Goal: Obtain resource: Download file/media

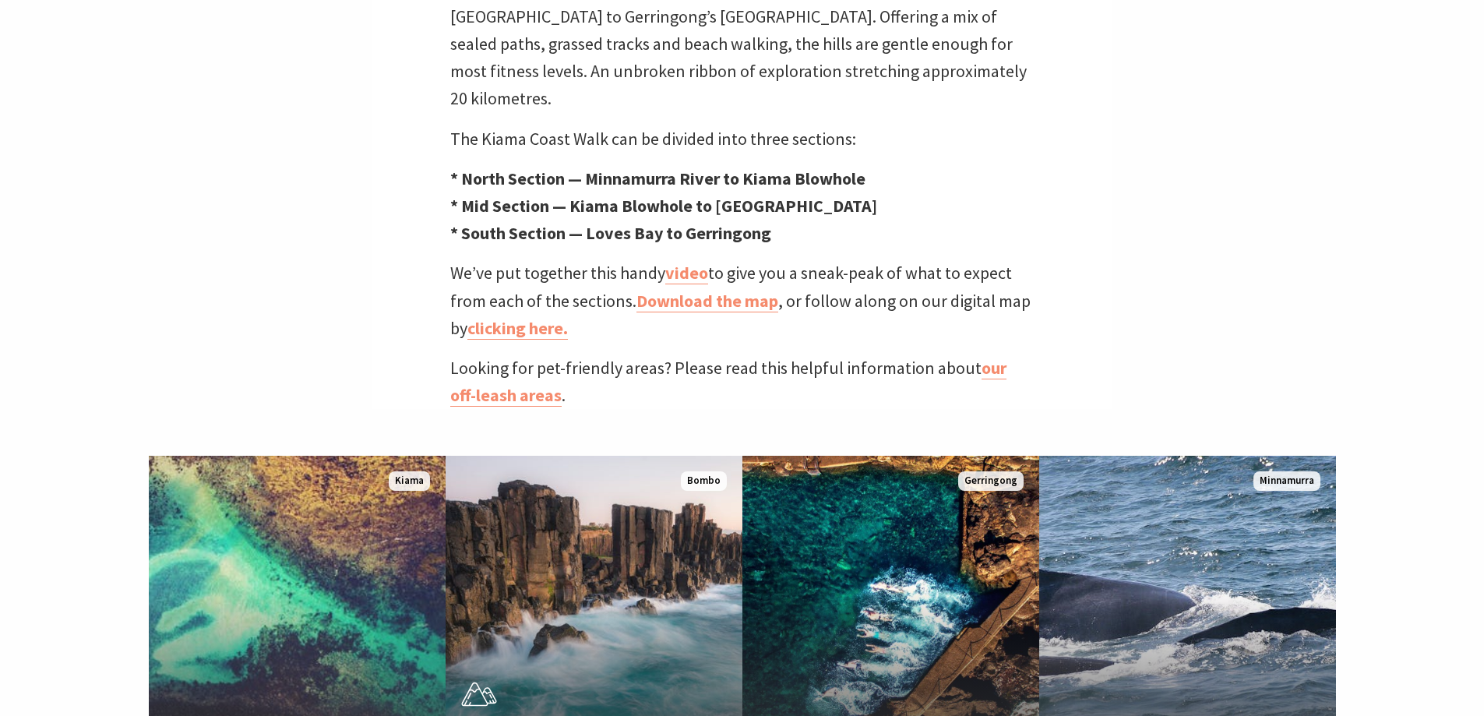
scroll to position [545, 0]
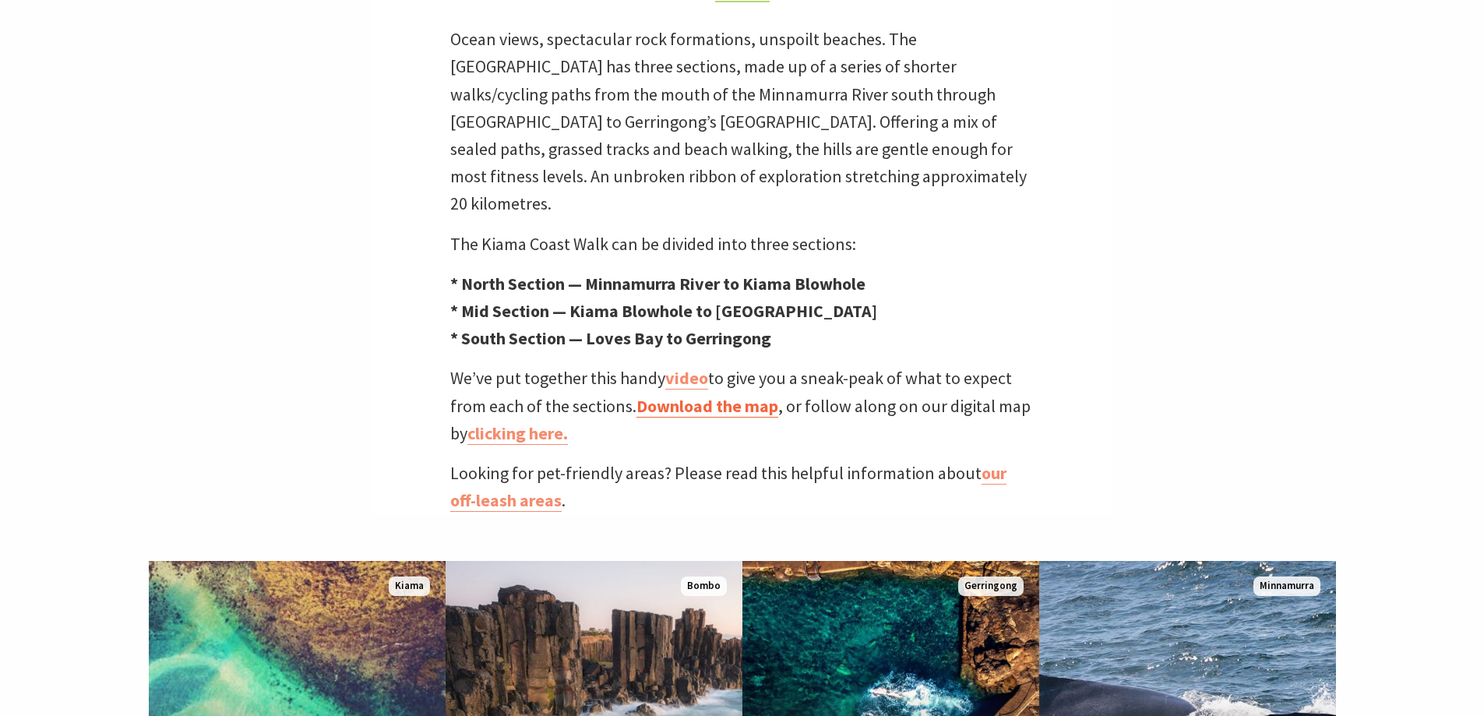
click at [699, 395] on link "Download the map" at bounding box center [707, 406] width 142 height 23
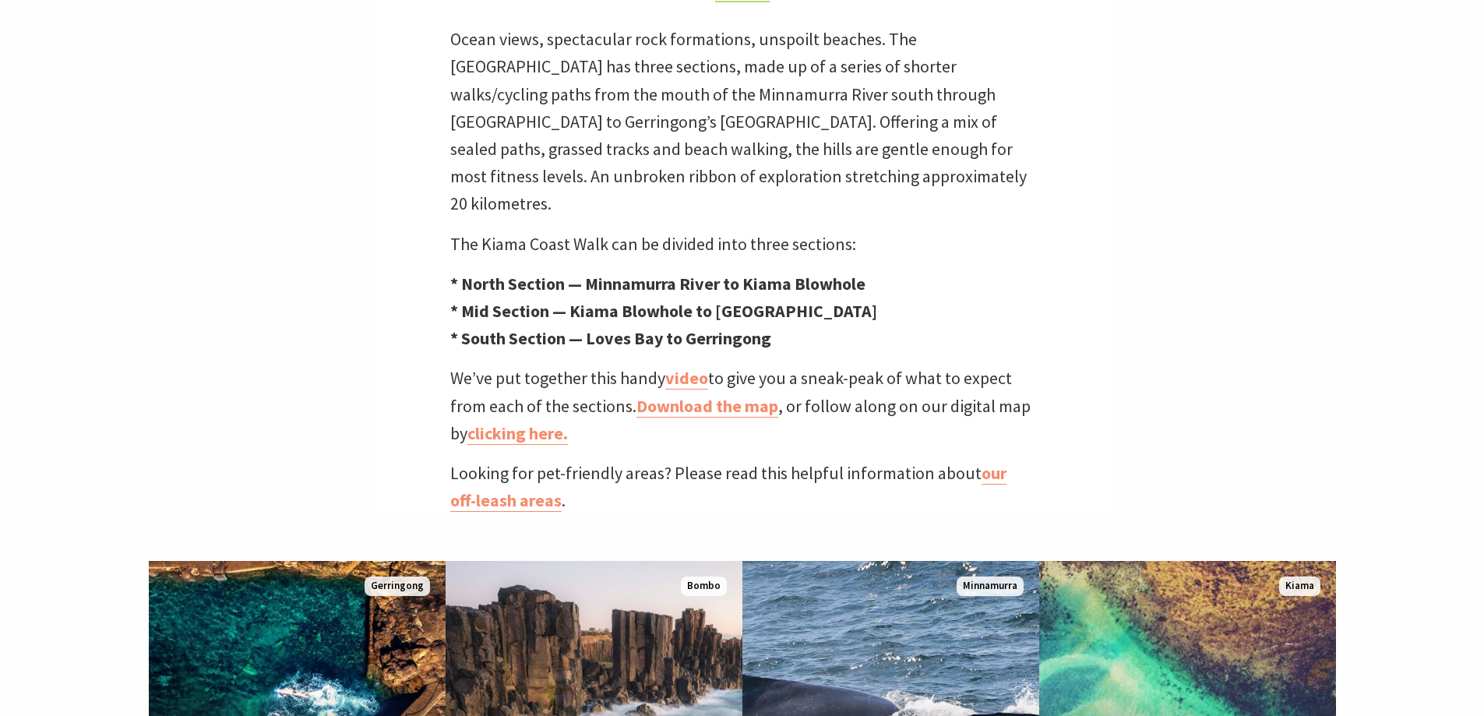
scroll to position [507, 1503]
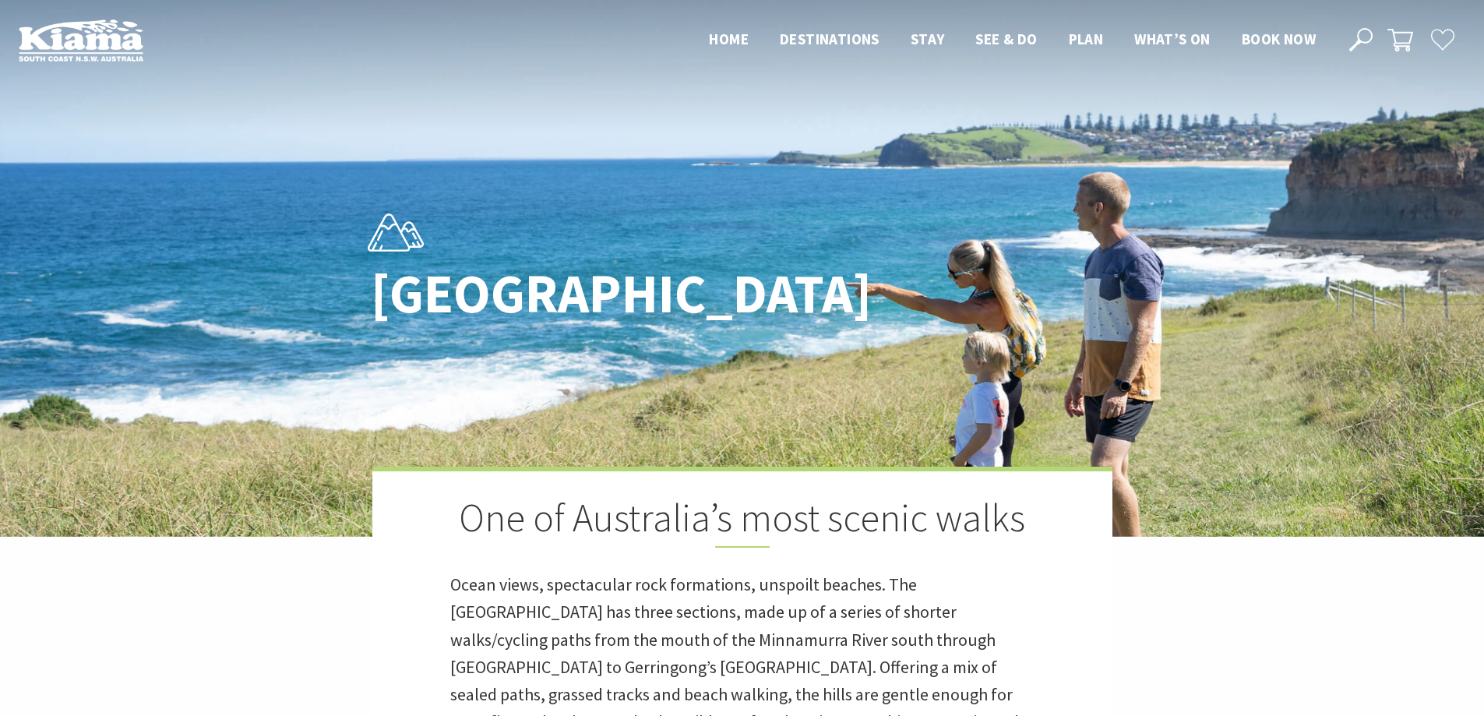
scroll to position [507, 1503]
